Goal: Communication & Community: Participate in discussion

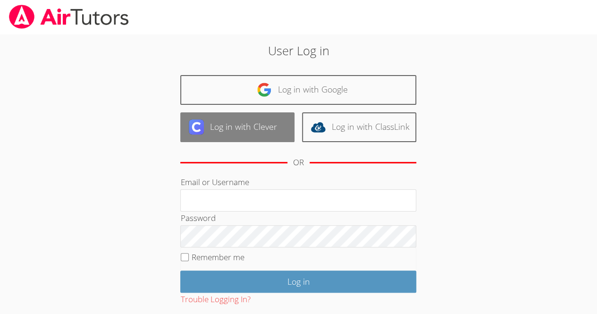
click at [253, 120] on link "Log in with Clever" at bounding box center [237, 127] width 114 height 30
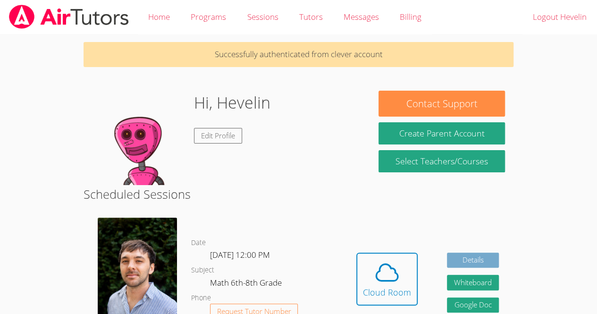
click at [482, 264] on link "Details" at bounding box center [473, 260] width 52 height 16
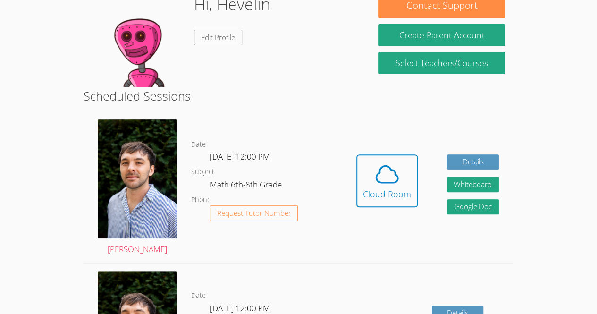
scroll to position [104, 0]
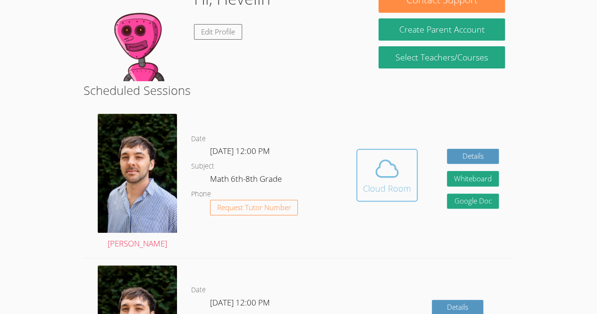
click at [358, 186] on button "Cloud Room" at bounding box center [386, 175] width 61 height 53
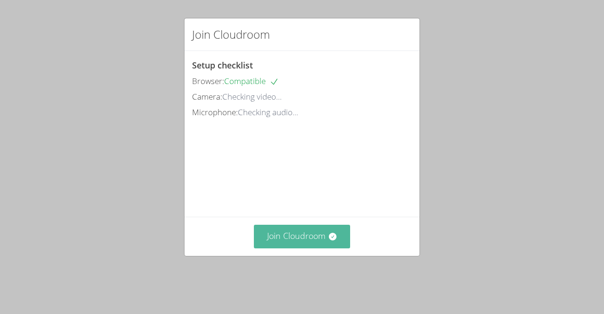
click at [308, 248] on button "Join Cloudroom" at bounding box center [302, 236] width 97 height 23
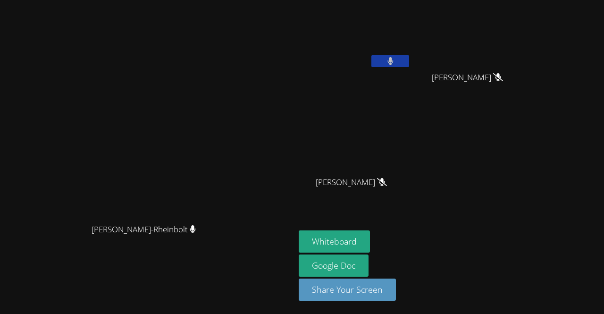
click at [409, 59] on button at bounding box center [390, 61] width 38 height 12
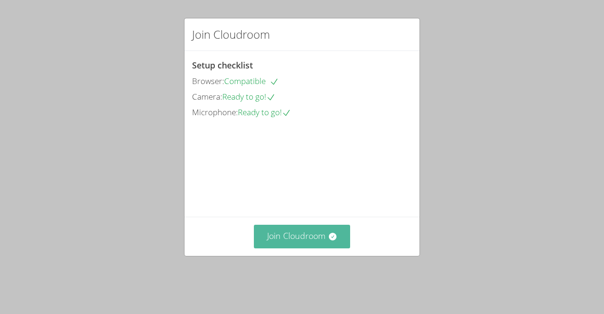
click at [269, 248] on button "Join Cloudroom" at bounding box center [302, 236] width 97 height 23
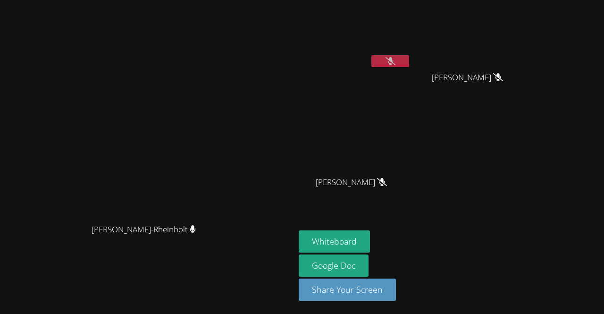
click at [411, 54] on video at bounding box center [355, 35] width 112 height 63
click at [409, 58] on button at bounding box center [390, 61] width 38 height 12
click at [77, 61] on video at bounding box center [148, 138] width 142 height 162
click at [409, 60] on button at bounding box center [390, 61] width 38 height 12
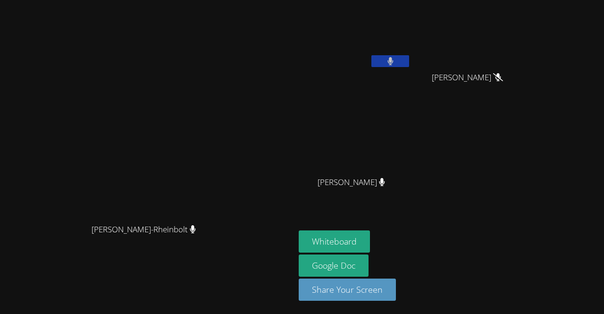
click at [409, 57] on button at bounding box center [390, 61] width 38 height 12
click at [395, 60] on icon at bounding box center [390, 61] width 10 height 8
click at [409, 58] on button at bounding box center [390, 61] width 38 height 12
click at [409, 61] on button at bounding box center [390, 61] width 38 height 12
click at [411, 53] on video at bounding box center [355, 35] width 112 height 63
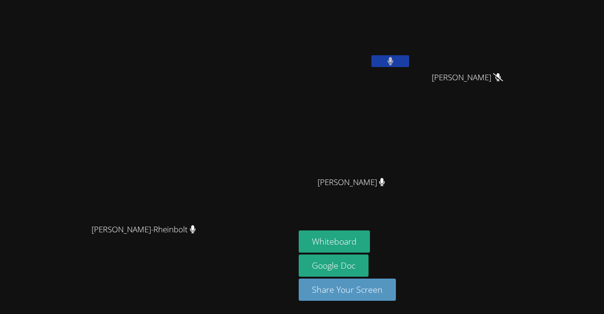
click at [409, 68] on div at bounding box center [390, 62] width 38 height 14
click at [393, 61] on icon at bounding box center [390, 61] width 6 height 8
click at [395, 59] on icon at bounding box center [390, 61] width 10 height 8
click at [409, 60] on button at bounding box center [390, 61] width 38 height 12
click at [395, 57] on icon at bounding box center [390, 61] width 10 height 8
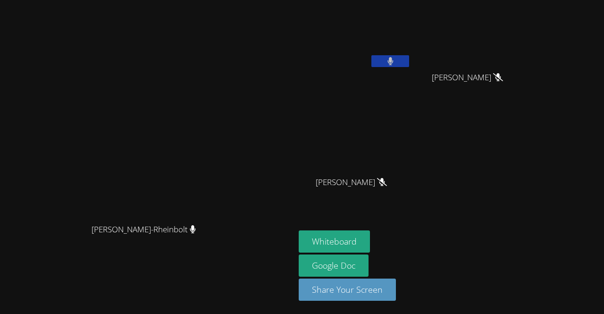
drag, startPoint x: 470, startPoint y: 58, endPoint x: 465, endPoint y: 45, distance: 13.6
click at [411, 45] on video at bounding box center [355, 35] width 112 height 63
click at [409, 59] on button at bounding box center [390, 61] width 38 height 12
click at [395, 64] on icon at bounding box center [390, 61] width 10 height 8
click at [409, 58] on button at bounding box center [390, 61] width 38 height 12
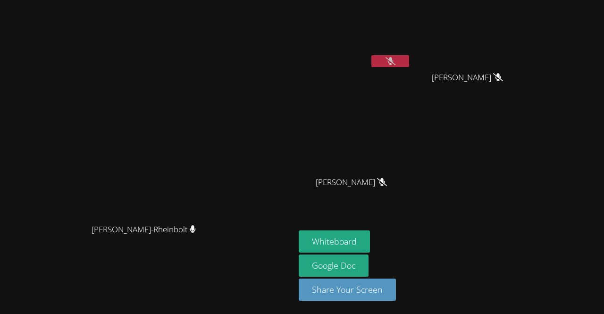
click at [409, 64] on button at bounding box center [390, 61] width 38 height 12
click at [409, 58] on button at bounding box center [390, 61] width 38 height 12
click at [411, 53] on video at bounding box center [355, 35] width 112 height 63
click at [409, 61] on button at bounding box center [390, 61] width 38 height 12
click at [409, 59] on button at bounding box center [390, 61] width 38 height 12
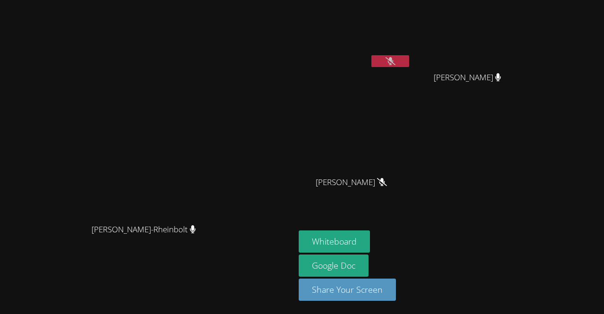
click at [395, 60] on icon at bounding box center [390, 61] width 10 height 8
click at [409, 55] on button at bounding box center [390, 61] width 38 height 12
click at [395, 63] on icon at bounding box center [390, 61] width 10 height 8
click at [411, 50] on video at bounding box center [355, 35] width 112 height 63
click at [409, 61] on button at bounding box center [390, 61] width 38 height 12
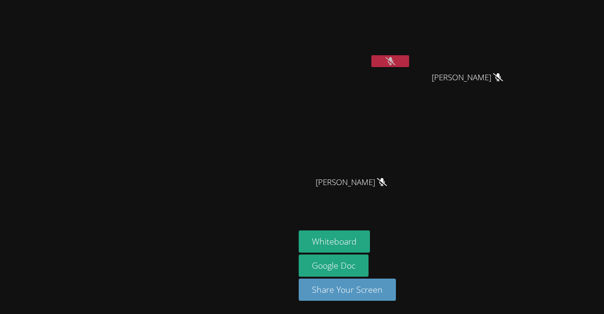
click at [409, 61] on button at bounding box center [390, 61] width 38 height 12
click at [393, 59] on icon at bounding box center [390, 61] width 6 height 8
click at [409, 66] on button at bounding box center [390, 61] width 38 height 12
click at [409, 58] on button at bounding box center [390, 61] width 38 height 12
drag, startPoint x: 389, startPoint y: 106, endPoint x: 349, endPoint y: 99, distance: 40.3
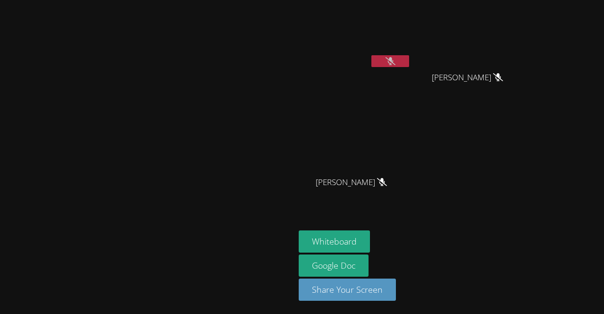
click at [218, 99] on video at bounding box center [148, 138] width 142 height 162
click at [409, 61] on button at bounding box center [390, 61] width 38 height 12
click at [411, 72] on div "Hevelin Dos Santos Pereira" at bounding box center [355, 54] width 112 height 101
click at [393, 63] on icon at bounding box center [390, 61] width 6 height 8
click at [395, 58] on icon at bounding box center [390, 61] width 10 height 8
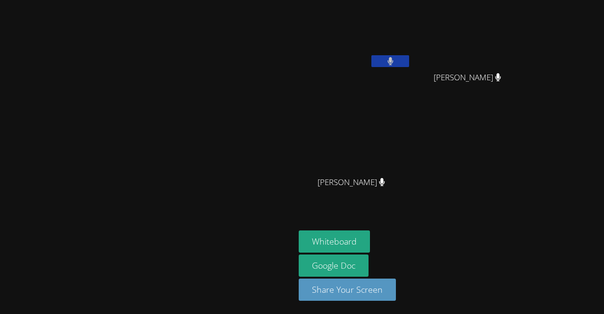
click at [393, 61] on icon at bounding box center [390, 61] width 6 height 8
click at [409, 65] on button at bounding box center [390, 61] width 38 height 12
click at [393, 59] on icon at bounding box center [390, 61] width 6 height 8
click at [409, 65] on button at bounding box center [390, 61] width 38 height 12
drag, startPoint x: 473, startPoint y: 60, endPoint x: 477, endPoint y: 48, distance: 12.7
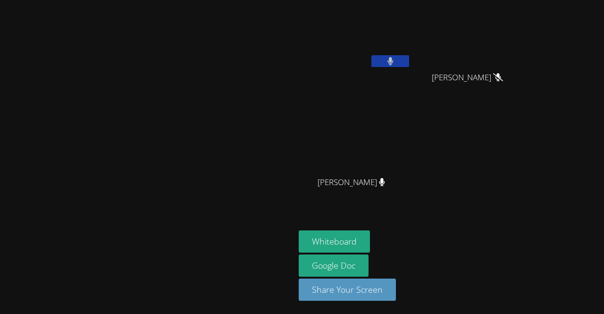
click at [411, 48] on div "Hevelin Dos Santos Pereira" at bounding box center [355, 37] width 112 height 67
click at [370, 244] on button "Whiteboard" at bounding box center [334, 241] width 71 height 22
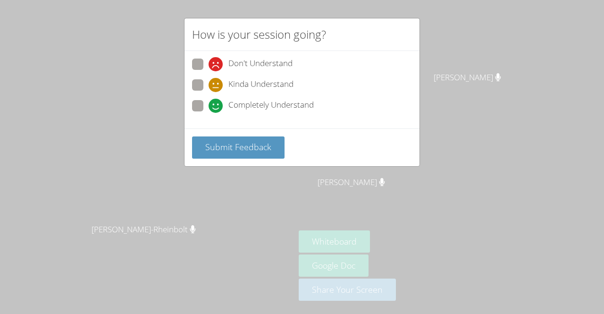
click at [208, 58] on icon at bounding box center [215, 64] width 14 height 14
click at [208, 58] on input "Don't Understand" at bounding box center [212, 62] width 8 height 8
radio input "true"
click at [203, 108] on label "Completely Understand" at bounding box center [253, 106] width 122 height 13
click at [208, 108] on input "Completely Understand" at bounding box center [212, 104] width 8 height 8
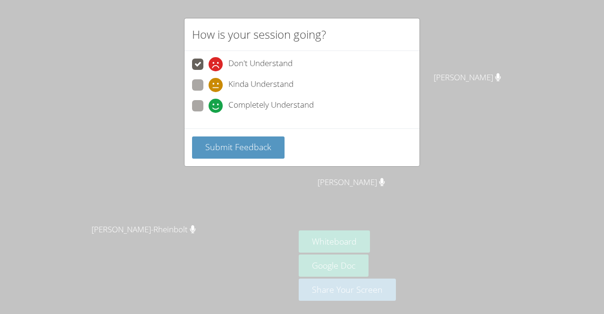
radio input "true"
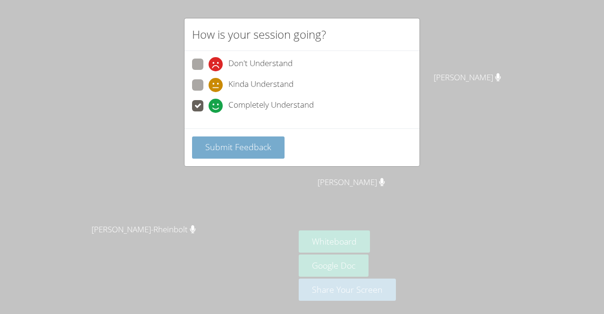
click at [234, 143] on span "Submit Feedback" at bounding box center [238, 146] width 66 height 11
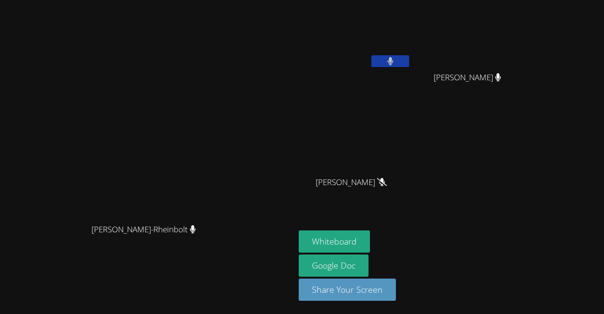
click at [393, 64] on icon at bounding box center [390, 61] width 6 height 8
click at [395, 64] on icon at bounding box center [390, 61] width 10 height 8
click at [393, 64] on icon at bounding box center [390, 61] width 6 height 8
click at [409, 62] on button at bounding box center [390, 61] width 38 height 12
click at [409, 57] on button at bounding box center [390, 61] width 38 height 12
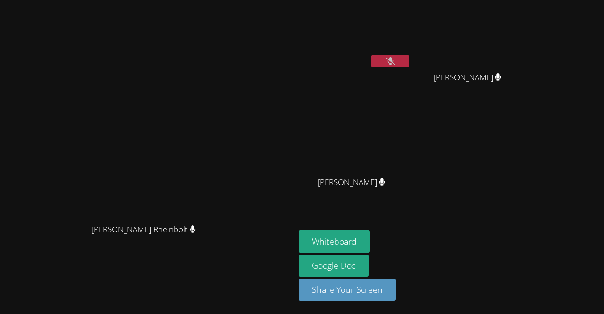
click at [402, 62] on button at bounding box center [390, 61] width 38 height 12
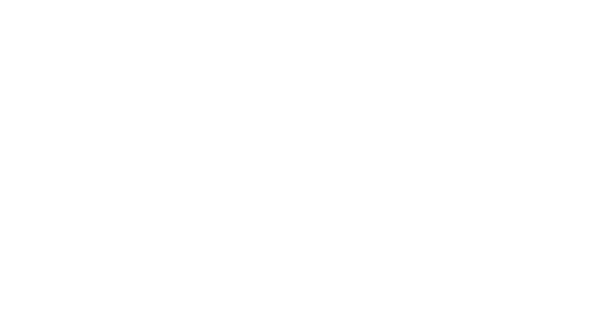
scroll to position [71, 0]
